Goal: Book appointment/travel/reservation

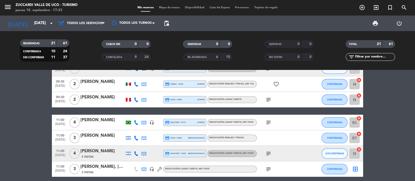
scroll to position [32, 0]
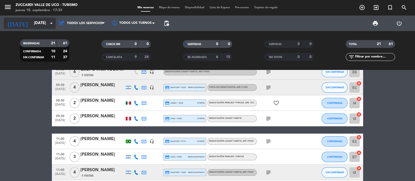
click at [31, 20] on input "[DATE]" at bounding box center [56, 23] width 50 height 10
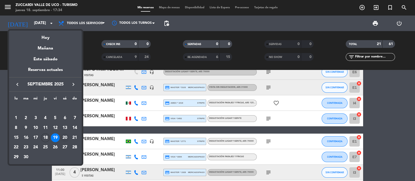
click at [65, 136] on div "20" at bounding box center [64, 138] width 9 height 9
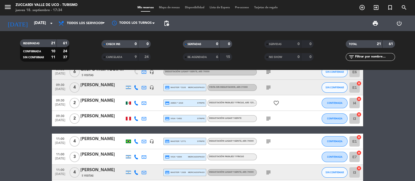
type input "[DATE]"
click at [12, 11] on span "menu" at bounding box center [10, 8] width 12 height 12
drag, startPoint x: 8, startPoint y: 8, endPoint x: 13, endPoint y: 17, distance: 11.2
click at [8, 8] on icon "menu" at bounding box center [8, 7] width 8 height 8
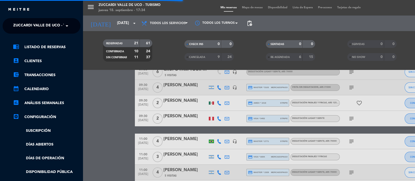
drag, startPoint x: 16, startPoint y: 21, endPoint x: 23, endPoint y: 27, distance: 9.4
click at [17, 21] on span "Zuccardi Valle de Uco - Turismo" at bounding box center [46, 26] width 67 height 11
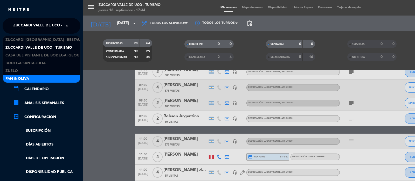
click at [27, 77] on span "Pan & Oliva" at bounding box center [17, 79] width 24 height 6
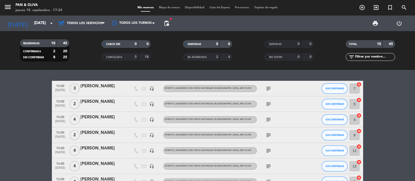
scroll to position [81, 0]
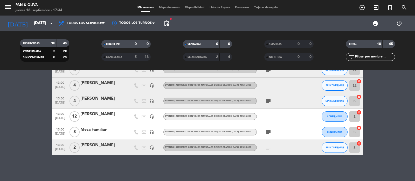
click at [268, 114] on icon "subject" at bounding box center [268, 117] width 6 height 6
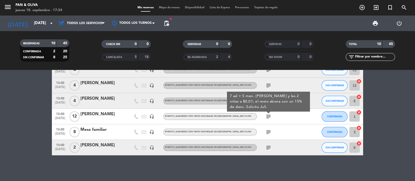
click at [268, 114] on icon "subject" at bounding box center [268, 117] width 6 height 6
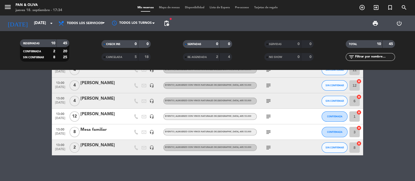
click at [271, 135] on div "subject" at bounding box center [280, 132] width 47 height 15
click at [269, 133] on icon "subject" at bounding box center [268, 132] width 6 height 6
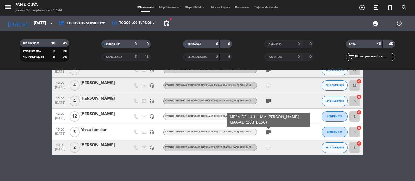
click at [269, 133] on icon "subject" at bounding box center [268, 132] width 6 height 6
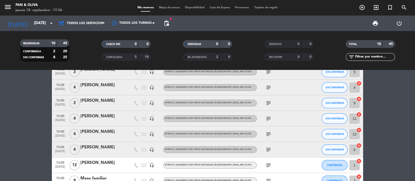
scroll to position [0, 0]
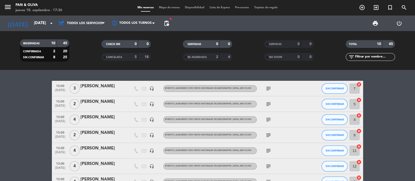
click at [269, 103] on icon "subject" at bounding box center [268, 104] width 6 height 6
click at [270, 105] on icon "subject" at bounding box center [268, 104] width 6 height 6
click at [269, 105] on icon "subject" at bounding box center [268, 104] width 6 height 6
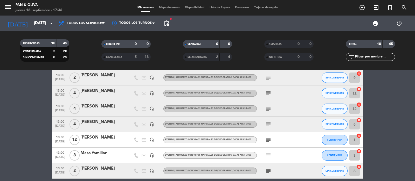
scroll to position [65, 0]
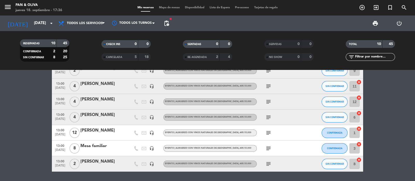
click at [270, 146] on icon "subject" at bounding box center [268, 149] width 6 height 6
